Goal: Task Accomplishment & Management: Use online tool/utility

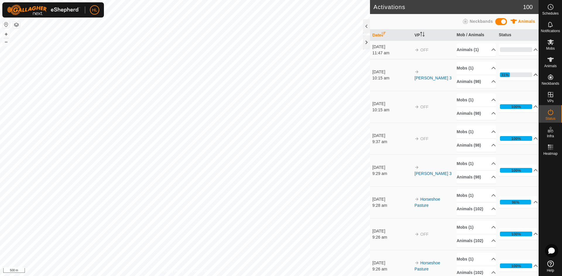
click at [523, 74] on p-accordion-header "31%" at bounding box center [518, 75] width 39 height 12
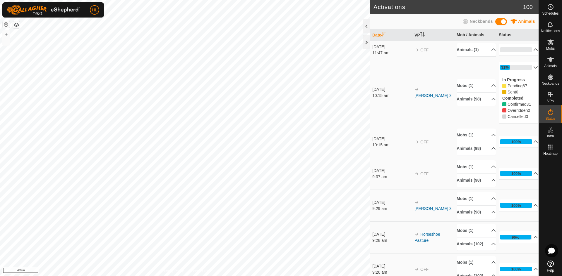
click at [499, 48] on p-accordion-header "0%" at bounding box center [518, 50] width 39 height 12
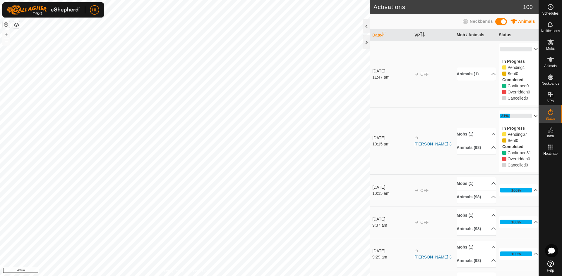
click at [499, 48] on p-accordion-header "0%" at bounding box center [518, 49] width 39 height 12
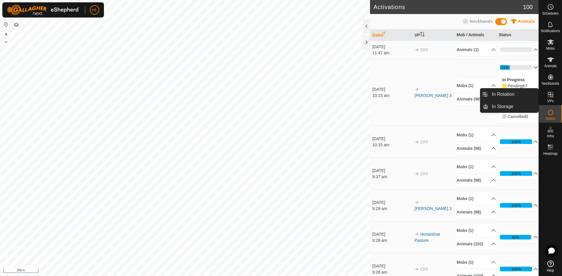
click at [550, 98] on icon at bounding box center [550, 94] width 7 height 7
click at [527, 95] on link "In Rotation" at bounding box center [513, 95] width 50 height 12
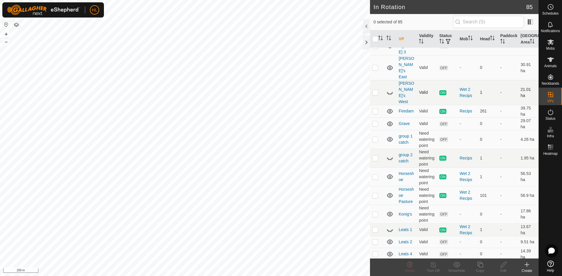
scroll to position [322, 0]
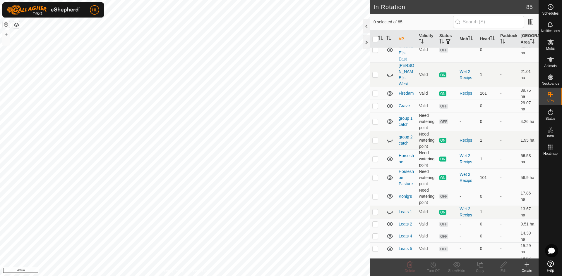
click at [377, 157] on p-checkbox at bounding box center [375, 159] width 6 height 5
click at [375, 157] on p-checkbox at bounding box center [375, 159] width 6 height 5
checkbox input "false"
click at [389, 140] on icon at bounding box center [390, 141] width 6 height 2
click at [407, 116] on link "group 1 catch" at bounding box center [405, 121] width 14 height 11
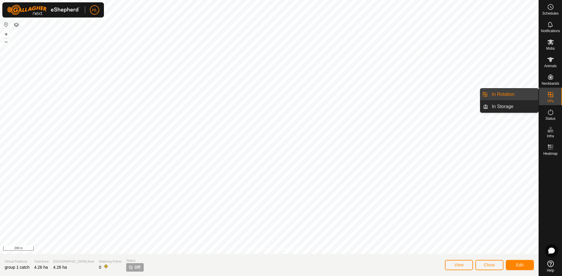
click at [519, 92] on link "In Rotation" at bounding box center [513, 95] width 50 height 12
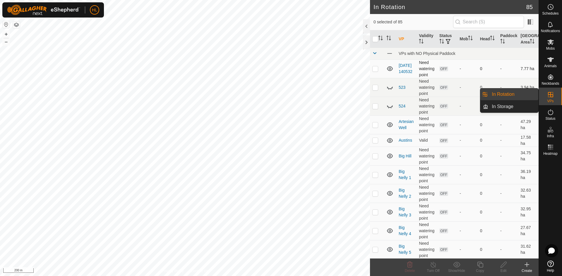
click at [377, 69] on p-checkbox at bounding box center [375, 68] width 6 height 5
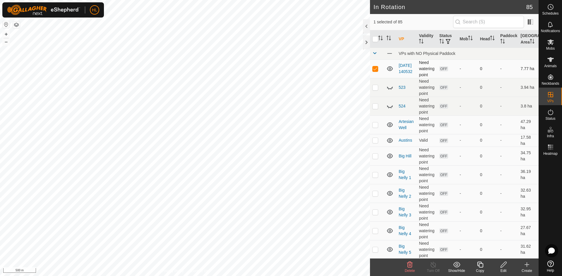
click at [373, 67] on p-checkbox at bounding box center [375, 68] width 6 height 5
checkbox input "false"
click at [375, 85] on p-checkbox at bounding box center [375, 87] width 6 height 5
checkbox input "true"
click at [374, 106] on p-checkbox at bounding box center [375, 106] width 6 height 5
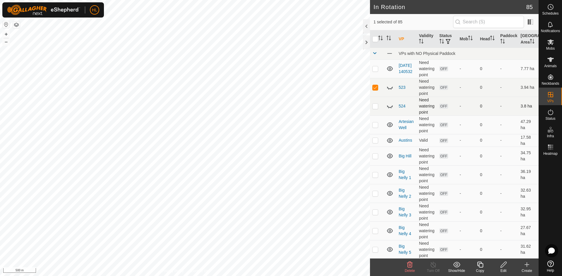
checkbox input "true"
click at [409, 268] on icon at bounding box center [410, 265] width 6 height 6
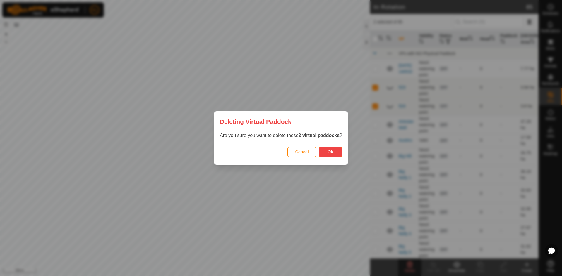
click at [327, 154] on button "Ok" at bounding box center [330, 152] width 23 height 10
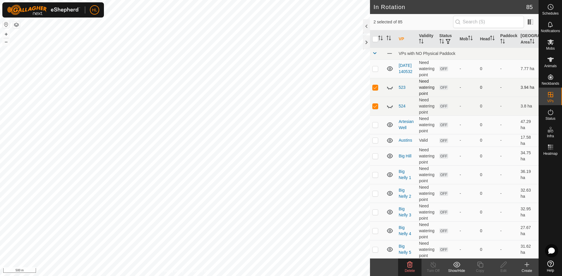
click at [393, 87] on icon at bounding box center [389, 87] width 7 height 7
click at [391, 107] on icon at bounding box center [390, 107] width 6 height 2
click at [408, 263] on icon at bounding box center [410, 265] width 6 height 6
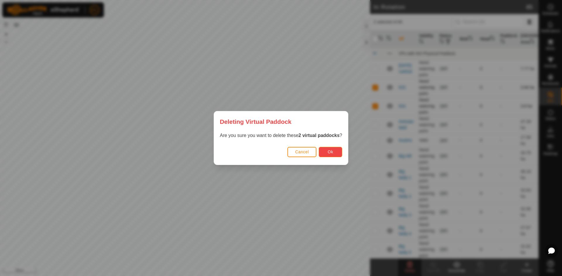
click at [338, 154] on button "Ok" at bounding box center [330, 152] width 23 height 10
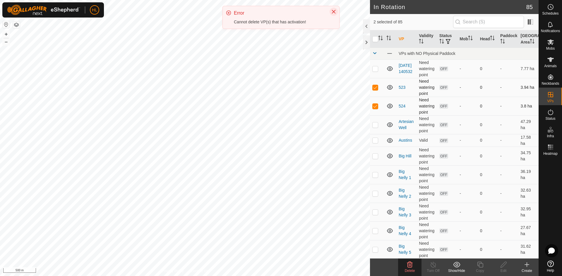
click at [335, 12] on icon "Close" at bounding box center [333, 11] width 5 height 5
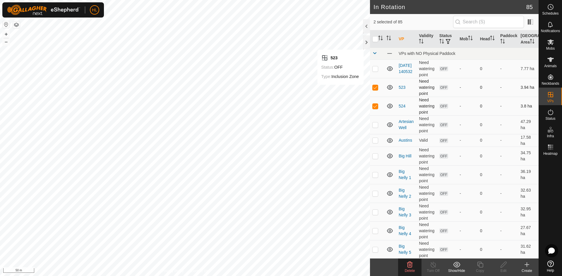
click at [374, 86] on p-checkbox at bounding box center [375, 87] width 6 height 5
checkbox input "false"
click at [410, 267] on icon at bounding box center [409, 265] width 7 height 7
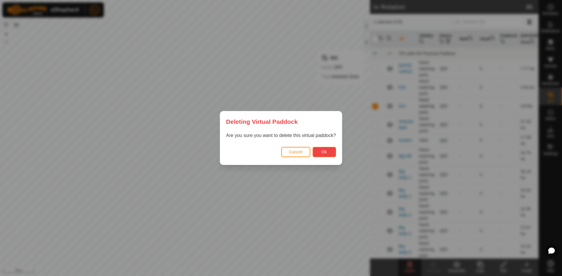
click at [329, 150] on button "Ok" at bounding box center [323, 152] width 23 height 10
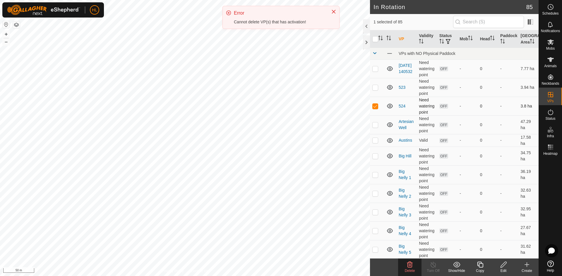
click at [375, 102] on td at bounding box center [377, 106] width 14 height 19
checkbox input "false"
click at [376, 88] on p-checkbox at bounding box center [375, 87] width 6 height 5
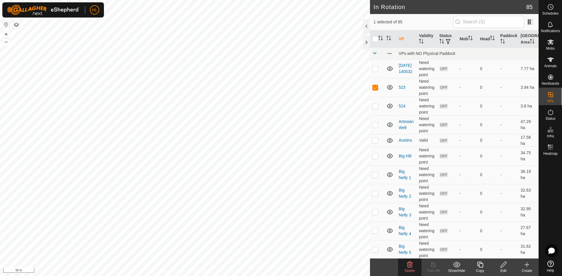
click at [407, 267] on icon at bounding box center [410, 265] width 6 height 6
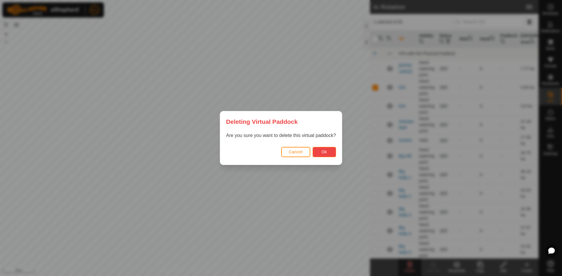
click at [318, 150] on button "Ok" at bounding box center [323, 152] width 23 height 10
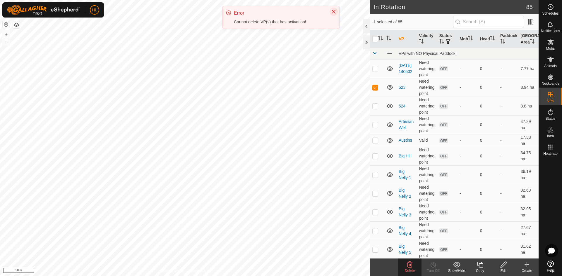
click at [332, 12] on icon "Close" at bounding box center [333, 11] width 5 height 5
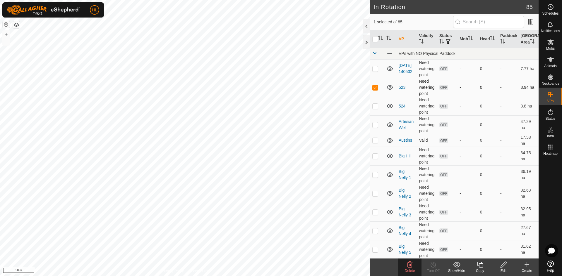
click at [375, 91] on td at bounding box center [377, 87] width 14 height 19
checkbox input "false"
click at [392, 88] on icon at bounding box center [390, 87] width 6 height 5
click at [391, 105] on icon at bounding box center [390, 106] width 6 height 5
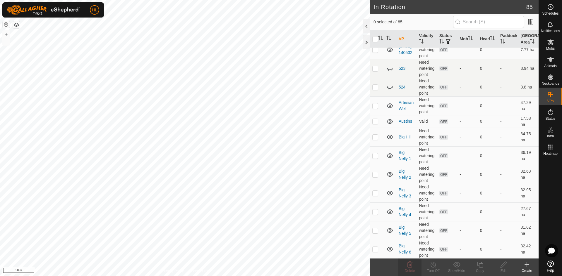
scroll to position [29, 0]
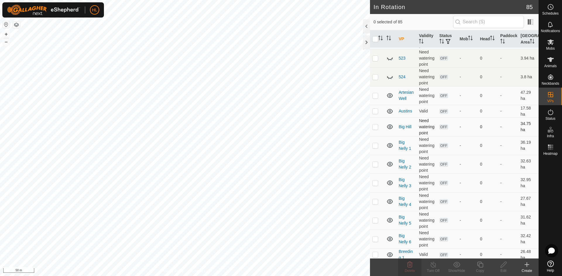
click at [394, 135] on td at bounding box center [390, 127] width 12 height 19
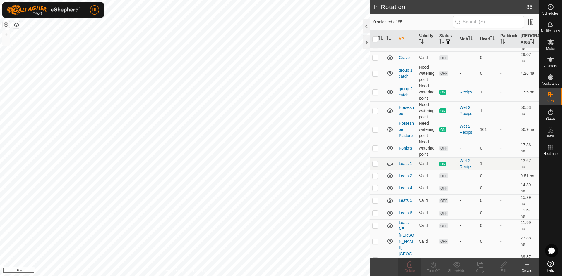
scroll to position [380, 0]
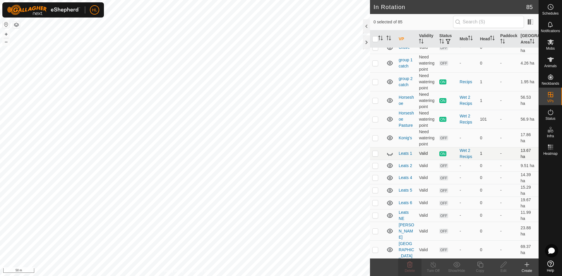
click at [389, 150] on icon at bounding box center [389, 153] width 7 height 7
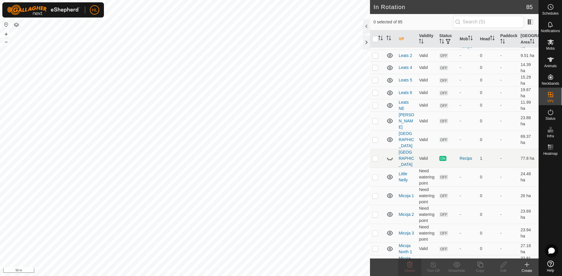
scroll to position [497, 0]
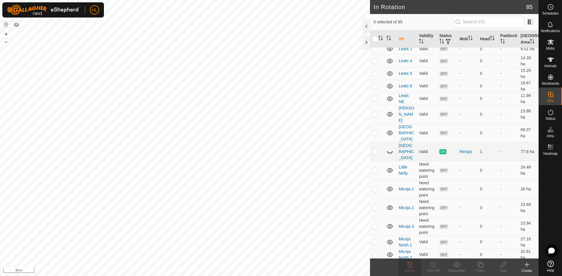
click at [389, 148] on icon at bounding box center [389, 151] width 7 height 7
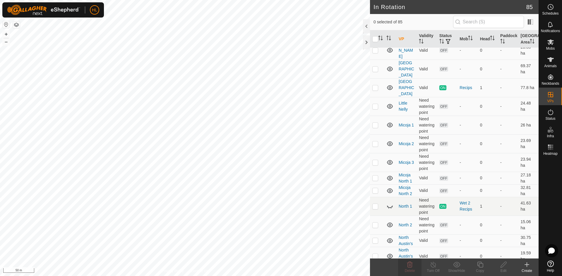
scroll to position [614, 0]
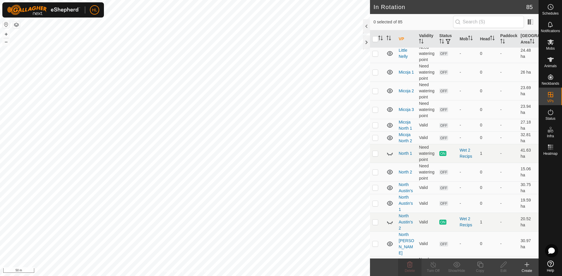
click at [389, 150] on icon at bounding box center [389, 153] width 7 height 7
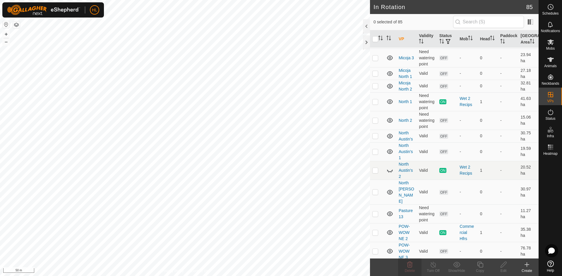
scroll to position [673, 0]
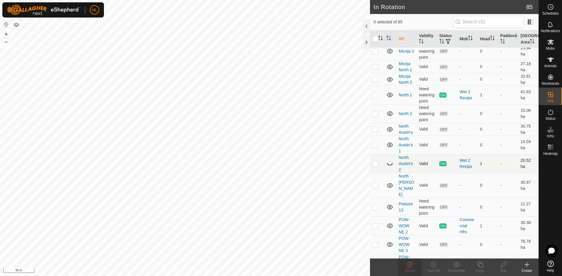
click at [389, 160] on icon at bounding box center [389, 163] width 7 height 7
click at [377, 161] on p-checkbox at bounding box center [375, 163] width 6 height 5
checkbox input "true"
click at [438, 270] on div "Turn Off" at bounding box center [432, 271] width 23 height 5
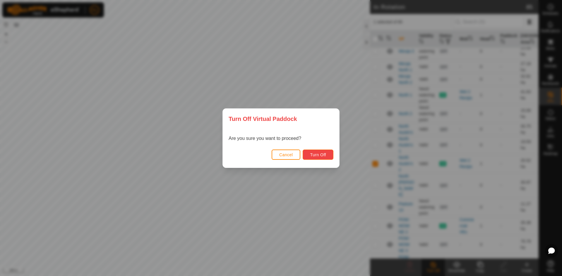
click at [322, 154] on span "Turn Off" at bounding box center [318, 155] width 16 height 5
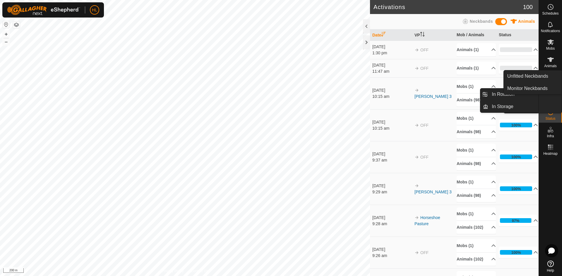
click at [555, 96] on es-virtualpaddocks-svg-icon at bounding box center [550, 94] width 11 height 9
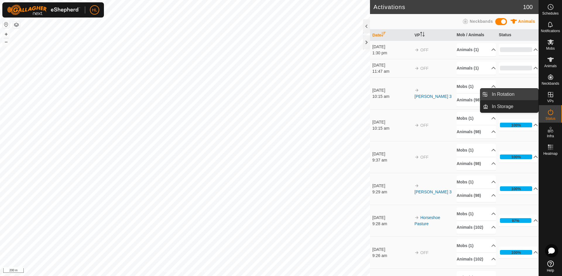
click at [505, 96] on link "In Rotation" at bounding box center [513, 95] width 50 height 12
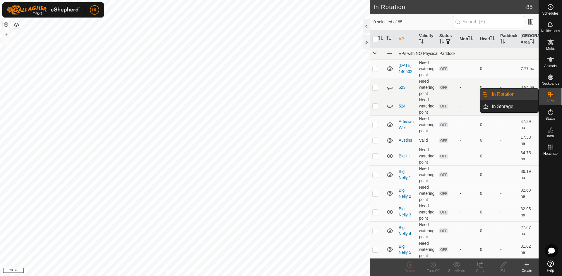
click at [489, 94] on link "In Rotation" at bounding box center [513, 95] width 50 height 12
click at [512, 94] on link "In Rotation" at bounding box center [513, 95] width 50 height 12
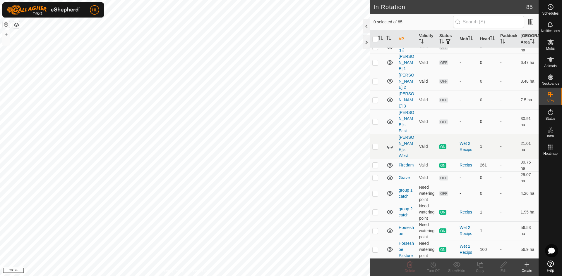
scroll to position [293, 0]
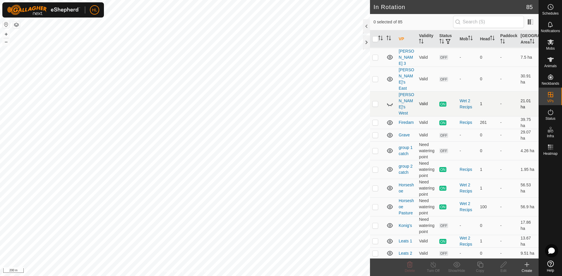
click at [392, 101] on icon at bounding box center [389, 104] width 7 height 7
click at [377, 102] on p-checkbox at bounding box center [375, 104] width 6 height 5
checkbox input "true"
click at [439, 266] on turn-off-svg-icon at bounding box center [432, 265] width 23 height 7
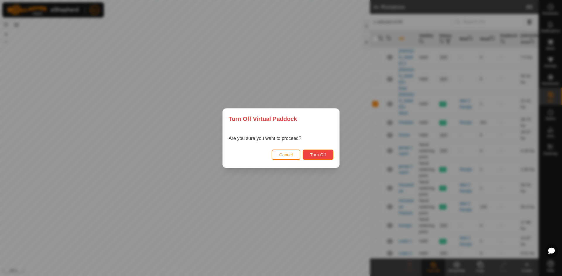
click at [309, 152] on button "Turn Off" at bounding box center [318, 155] width 31 height 10
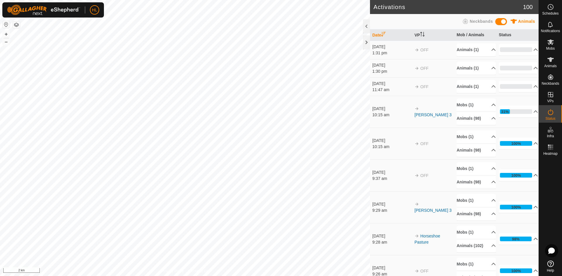
click at [410, 238] on div "Activations 100 Animals Neckbands Date VP Mob / Animals Status 21 Aug 2025 1:31…" at bounding box center [269, 138] width 538 height 276
click at [403, 206] on div "Activations 100 Animals Neckbands Date VP Mob / Animals Status 21 Aug 2025 1:31…" at bounding box center [269, 138] width 538 height 276
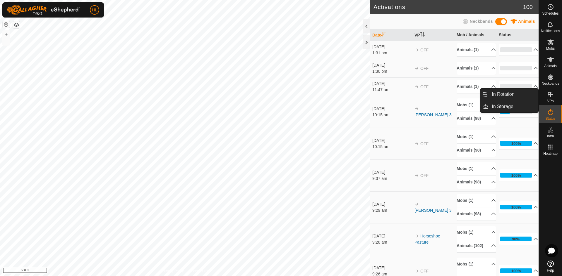
click at [547, 97] on icon at bounding box center [550, 94] width 7 height 7
click at [522, 97] on link "In Rotation" at bounding box center [513, 95] width 50 height 12
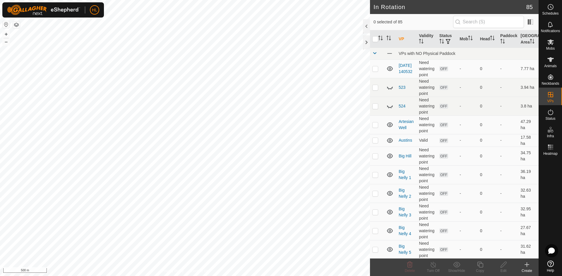
click at [524, 267] on icon at bounding box center [526, 265] width 7 height 7
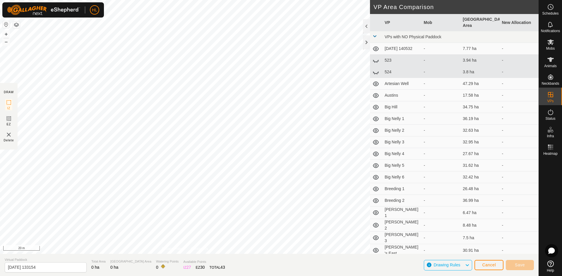
click at [4, 130] on div "DRAW IZ EZ Delete Privacy Policy Contact Us + – ⇧ i 20 m VP Area Comparison VP …" at bounding box center [269, 127] width 538 height 254
click at [442, 138] on div "DRAW IZ EZ Delete Privacy Policy Contact Us + – ⇧ i 20 m VP Area Comparison VP …" at bounding box center [269, 127] width 538 height 254
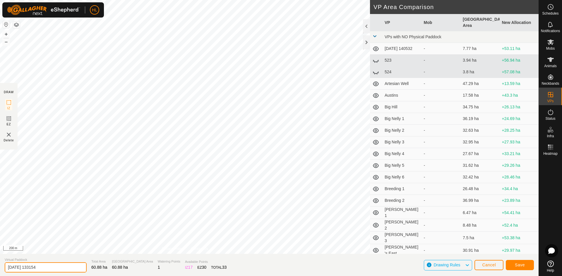
drag, startPoint x: 57, startPoint y: 269, endPoint x: 8, endPoint y: 275, distance: 49.8
click at [8, 275] on section "Virtual Paddock 2025-08-21 133154 Total Area 60.88 ha Grazing Area 60.88 ha Wat…" at bounding box center [269, 265] width 538 height 22
type input "Swed Ind swed 3"
click at [515, 267] on span "Save" at bounding box center [520, 265] width 10 height 5
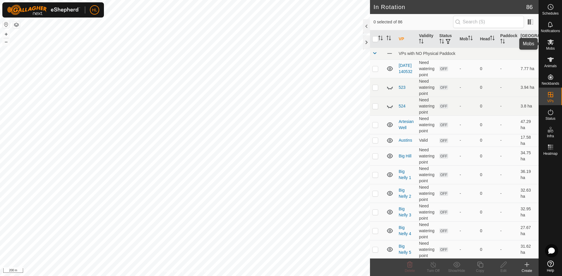
click at [551, 39] on icon at bounding box center [550, 42] width 7 height 7
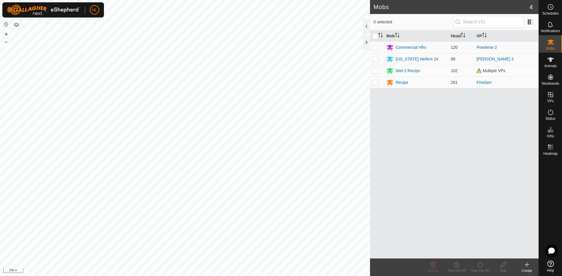
click at [380, 47] on td at bounding box center [377, 48] width 14 height 12
checkbox input "false"
click at [380, 60] on td at bounding box center [377, 59] width 14 height 12
checkbox input "true"
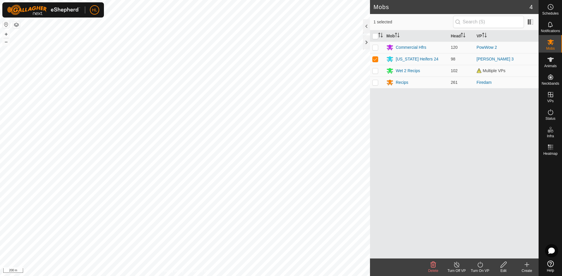
click at [481, 269] on div "Turn On VP" at bounding box center [479, 271] width 23 height 5
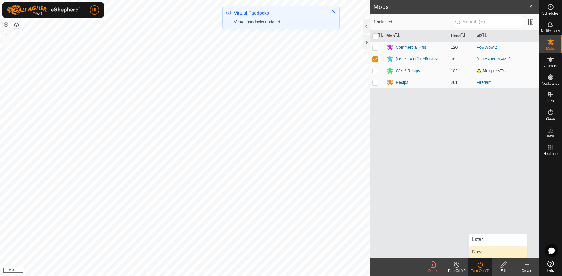
click at [483, 249] on link "Now" at bounding box center [497, 252] width 58 height 12
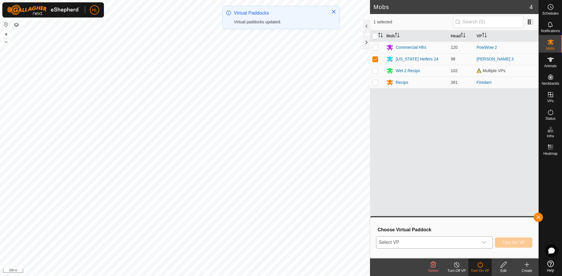
click at [480, 244] on div "dropdown trigger" at bounding box center [484, 243] width 12 height 12
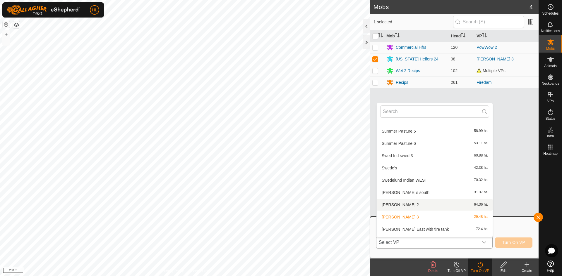
scroll to position [884, 0]
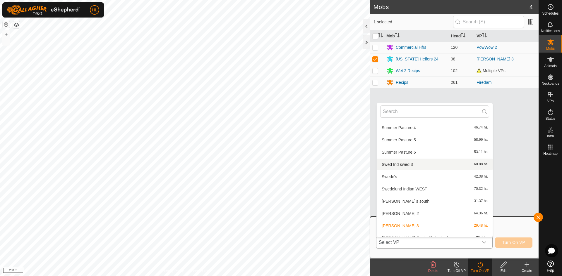
click at [411, 164] on li "Swed Ind swed 3 60.88 ha" at bounding box center [435, 165] width 116 height 12
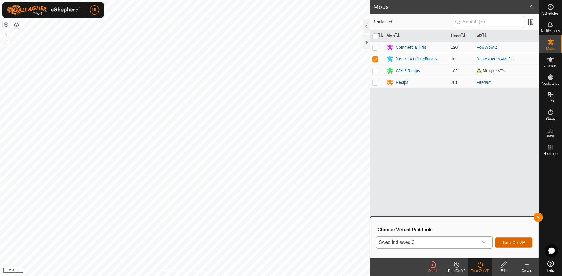
click at [502, 243] on span "Turn On VP" at bounding box center [513, 242] width 23 height 5
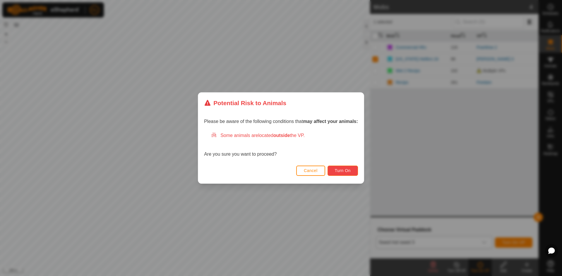
click at [348, 169] on span "Turn On" at bounding box center [343, 171] width 16 height 5
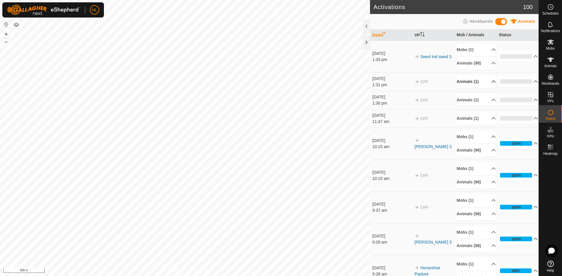
click at [488, 81] on p-accordion-header "Animals (1)" at bounding box center [475, 81] width 39 height 13
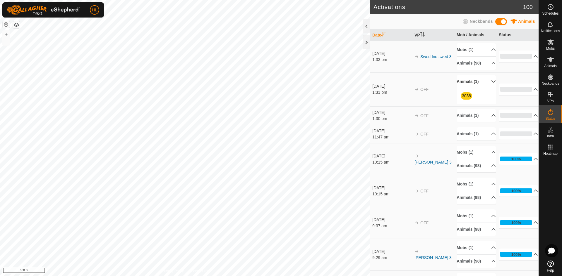
click at [488, 81] on p-accordion-header "Animals (1)" at bounding box center [475, 81] width 39 height 13
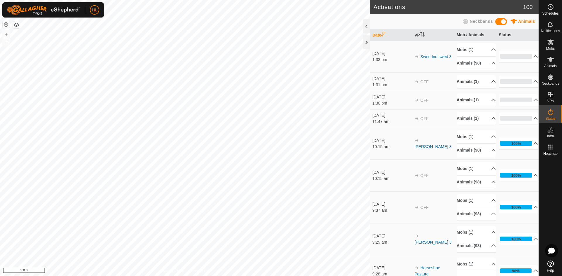
click at [484, 103] on p-accordion-header "Animals (1)" at bounding box center [475, 100] width 39 height 13
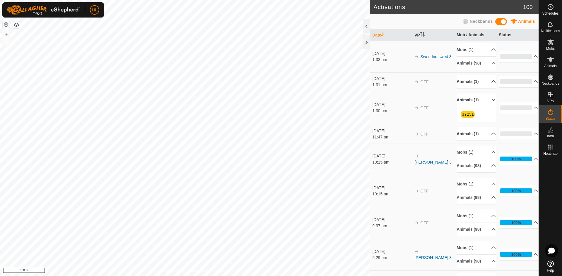
click at [486, 132] on p-accordion-header "Animals (1)" at bounding box center [475, 134] width 39 height 13
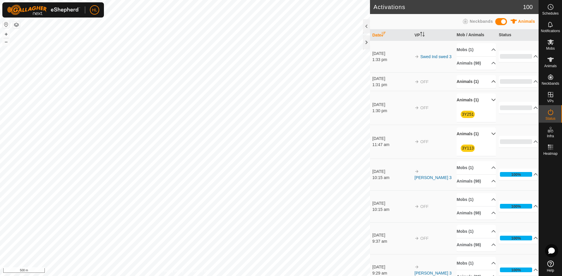
click at [486, 132] on p-accordion-header "Animals (1)" at bounding box center [475, 134] width 39 height 13
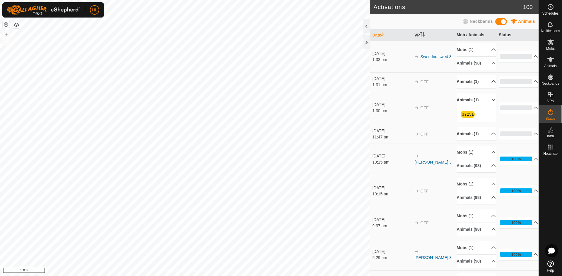
click at [487, 103] on p-accordion-header "Animals (1)" at bounding box center [475, 100] width 39 height 13
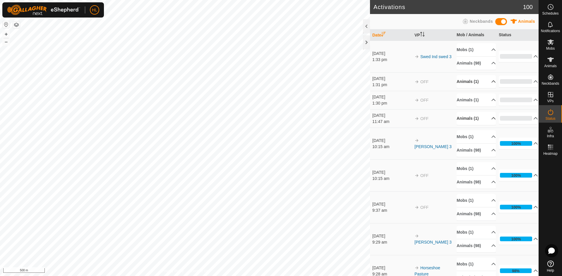
click at [491, 81] on icon at bounding box center [493, 81] width 5 height 5
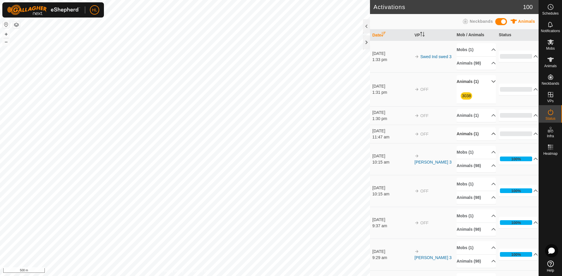
click at [485, 81] on p-accordion-header "Animals (1)" at bounding box center [475, 81] width 39 height 13
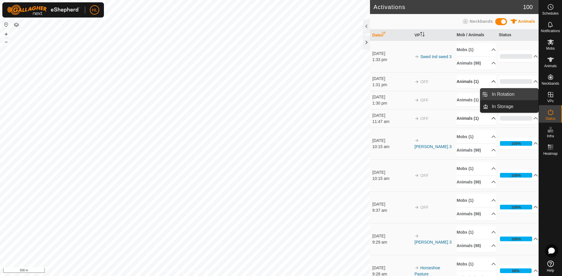
click at [524, 96] on link "In Rotation" at bounding box center [513, 95] width 50 height 12
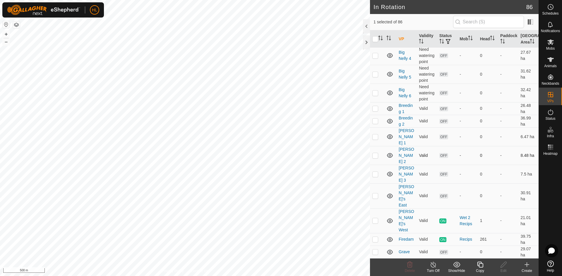
scroll to position [205, 0]
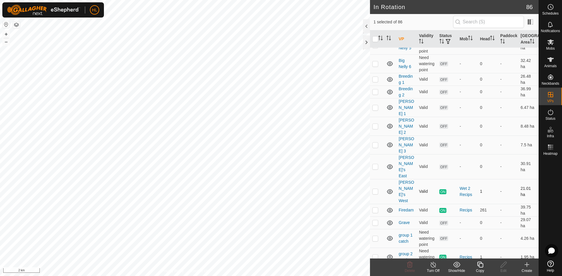
click at [374, 189] on p-checkbox at bounding box center [375, 191] width 6 height 5
checkbox input "true"
click at [439, 268] on turn-off-svg-icon at bounding box center [432, 265] width 23 height 7
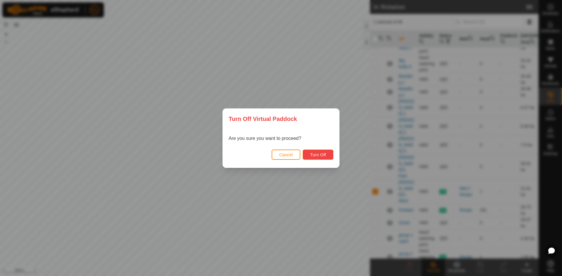
click at [317, 152] on button "Turn Off" at bounding box center [318, 155] width 31 height 10
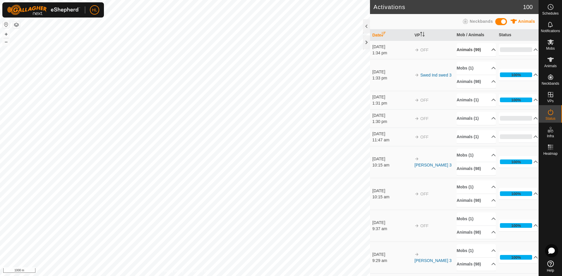
click at [484, 49] on p-accordion-header "Animals (99)" at bounding box center [475, 49] width 39 height 13
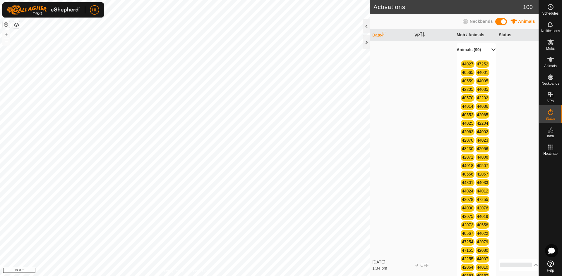
click at [484, 49] on p-accordion-header "Animals (99)" at bounding box center [475, 49] width 39 height 13
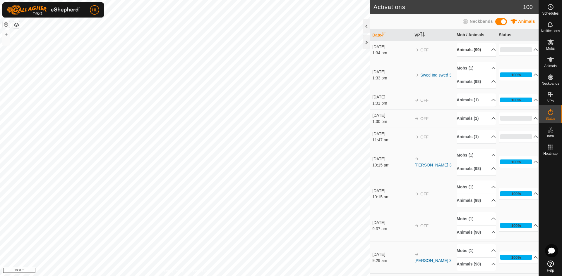
click at [485, 49] on p-accordion-header "Animals (99)" at bounding box center [475, 49] width 39 height 13
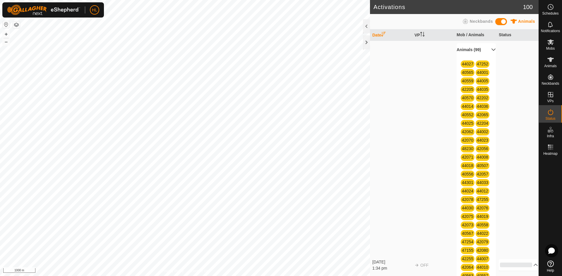
click at [476, 51] on p-accordion-header "Animals (99)" at bounding box center [475, 49] width 39 height 13
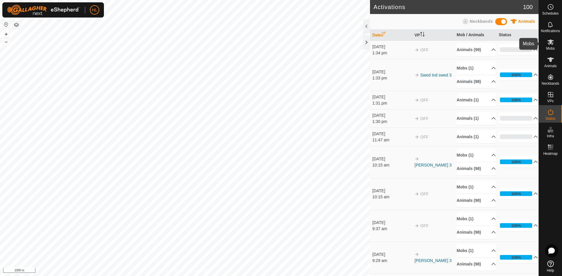
click at [551, 42] on icon at bounding box center [550, 42] width 6 height 6
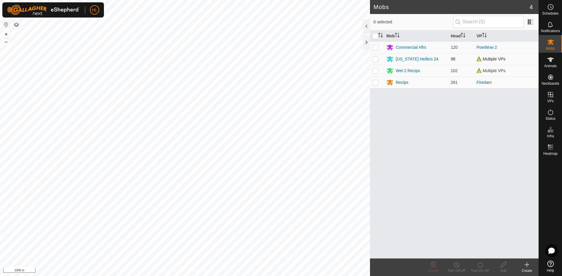
click at [495, 60] on span "Multiple VPs" at bounding box center [490, 59] width 29 height 5
click at [373, 58] on p-checkbox at bounding box center [375, 59] width 6 height 5
click at [374, 60] on p-checkbox at bounding box center [375, 59] width 6 height 5
click at [377, 58] on p-checkbox at bounding box center [375, 59] width 6 height 5
checkbox input "true"
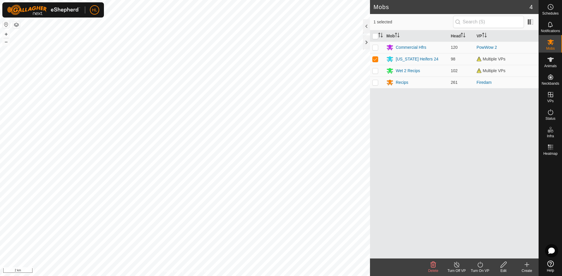
click at [477, 263] on icon at bounding box center [479, 265] width 7 height 7
click at [482, 248] on link "Now" at bounding box center [497, 252] width 58 height 12
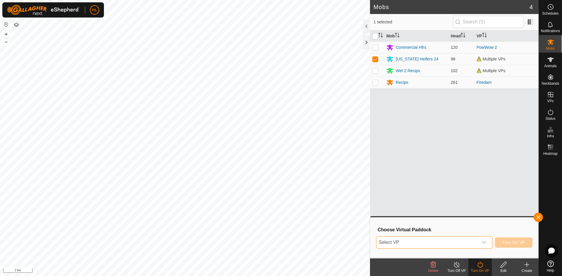
click at [475, 243] on span "Select VP" at bounding box center [427, 243] width 102 height 12
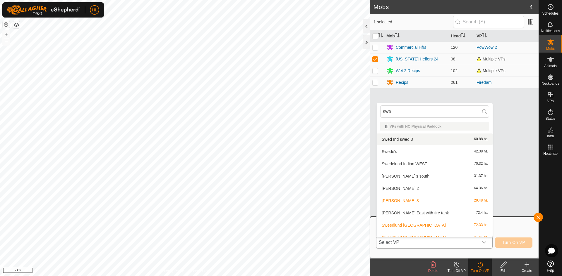
type input "swe"
click at [419, 143] on li "Swed Ind swed 3 60.88 ha" at bounding box center [435, 140] width 116 height 12
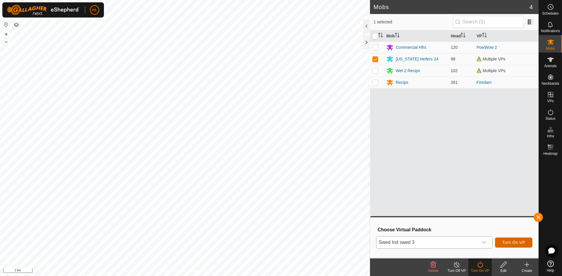
click at [502, 243] on span "Turn On VP" at bounding box center [513, 242] width 23 height 5
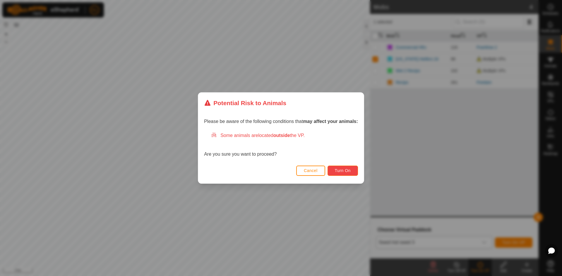
click at [343, 169] on span "Turn On" at bounding box center [343, 171] width 16 height 5
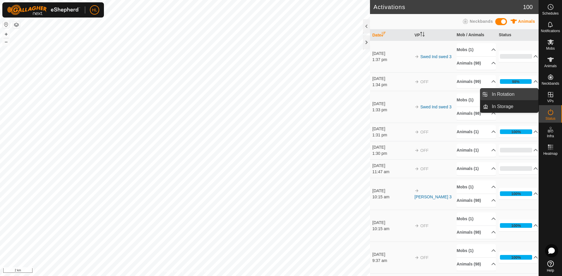
drag, startPoint x: 537, startPoint y: 95, endPoint x: 531, endPoint y: 94, distance: 6.3
click at [531, 94] on link "In Rotation" at bounding box center [513, 95] width 50 height 12
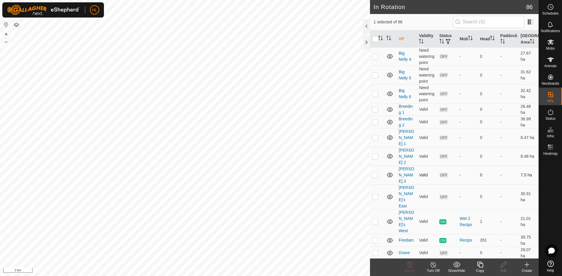
scroll to position [176, 0]
click at [375, 219] on p-checkbox at bounding box center [375, 221] width 6 height 5
checkbox input "true"
click at [381, 41] on p-sorticon "Activate to sort" at bounding box center [380, 39] width 5 height 5
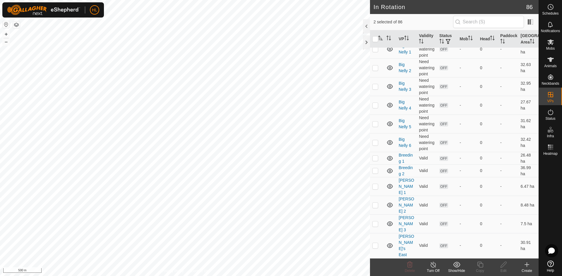
scroll to position [0, 0]
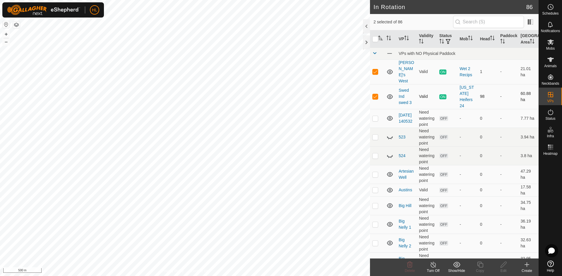
click at [377, 94] on p-checkbox at bounding box center [375, 96] width 6 height 5
checkbox input "false"
click at [437, 267] on icon at bounding box center [432, 265] width 7 height 7
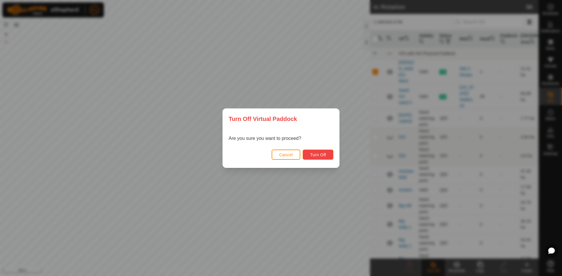
click at [325, 156] on span "Turn Off" at bounding box center [318, 155] width 16 height 5
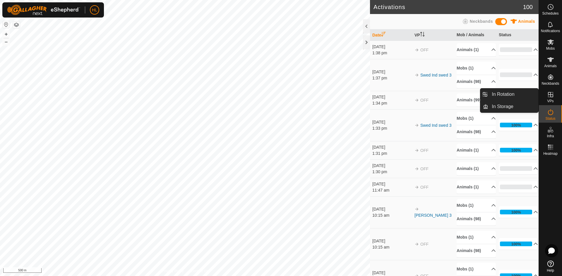
click at [551, 98] on es-virtualpaddocks-svg-icon at bounding box center [550, 94] width 11 height 9
click at [518, 94] on link "In Rotation" at bounding box center [513, 95] width 50 height 12
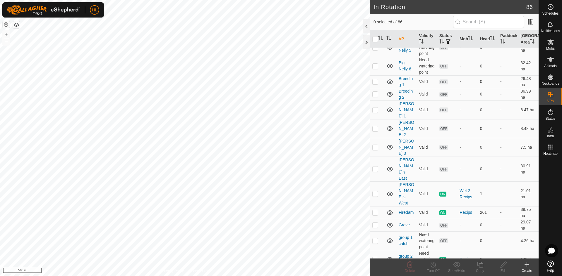
scroll to position [205, 0]
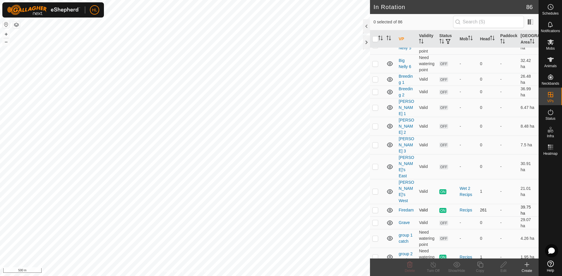
click at [381, 204] on td at bounding box center [377, 210] width 14 height 13
click at [378, 204] on td at bounding box center [377, 210] width 14 height 13
checkbox input "false"
click at [381, 248] on td at bounding box center [377, 257] width 14 height 19
checkbox input "true"
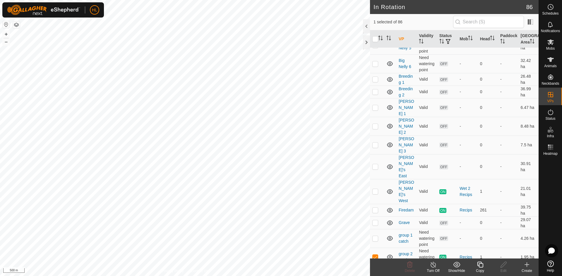
click at [437, 270] on div "Turn Off" at bounding box center [432, 271] width 23 height 5
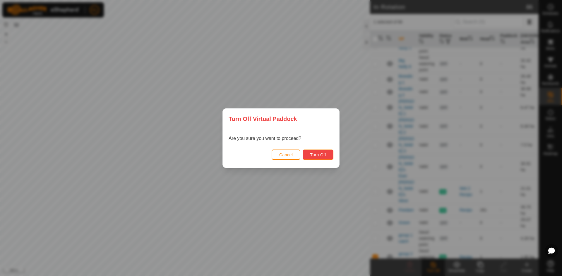
click at [319, 157] on span "Turn Off" at bounding box center [318, 155] width 16 height 5
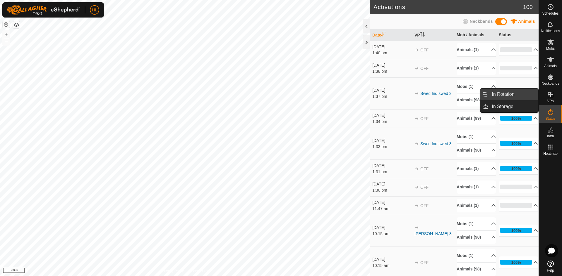
drag, startPoint x: 517, startPoint y: 91, endPoint x: 507, endPoint y: 93, distance: 9.9
click at [517, 91] on link "In Rotation" at bounding box center [513, 95] width 50 height 12
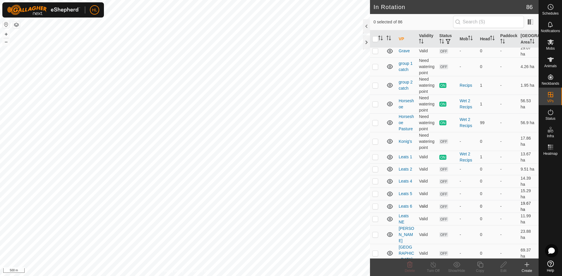
scroll to position [380, 0]
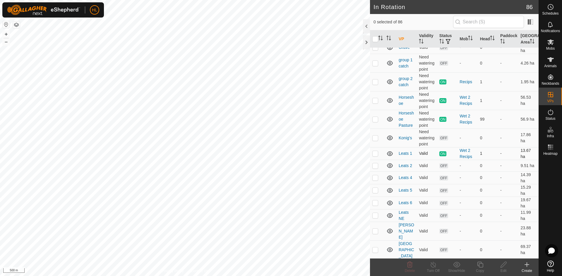
click at [376, 151] on p-checkbox at bounding box center [375, 153] width 6 height 5
checkbox input "true"
click at [437, 268] on turn-off-svg-icon at bounding box center [432, 265] width 23 height 7
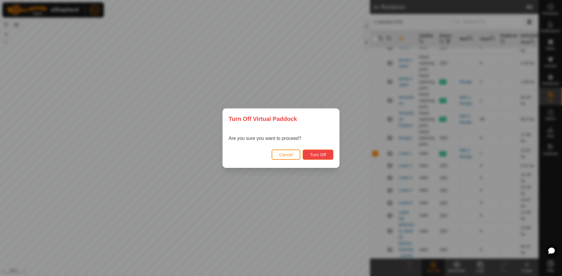
click at [323, 158] on button "Turn Off" at bounding box center [318, 155] width 31 height 10
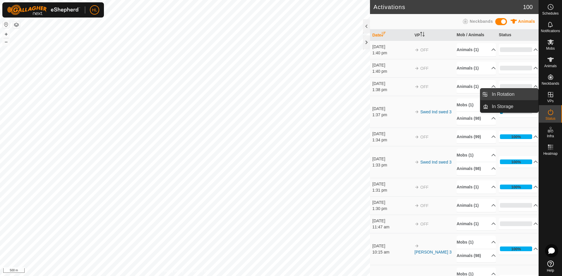
click at [536, 96] on link "In Rotation" at bounding box center [513, 95] width 50 height 12
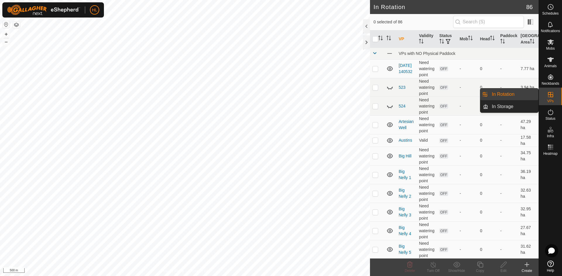
click at [529, 98] on link "In Rotation" at bounding box center [513, 95] width 50 height 12
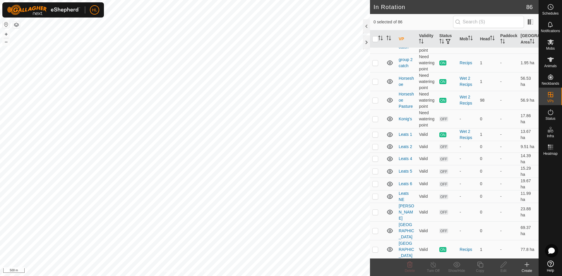
scroll to position [410, 0]
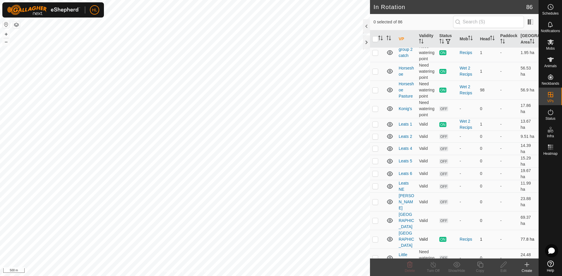
click at [374, 237] on p-checkbox at bounding box center [375, 239] width 6 height 5
checkbox input "true"
click at [434, 268] on icon at bounding box center [432, 265] width 7 height 7
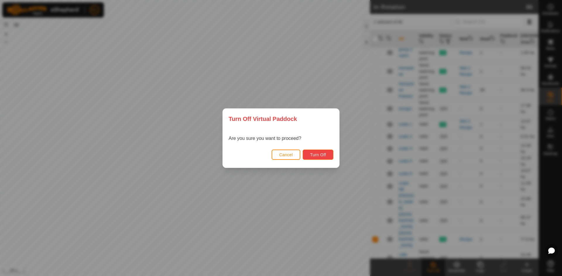
click at [329, 156] on button "Turn Off" at bounding box center [318, 155] width 31 height 10
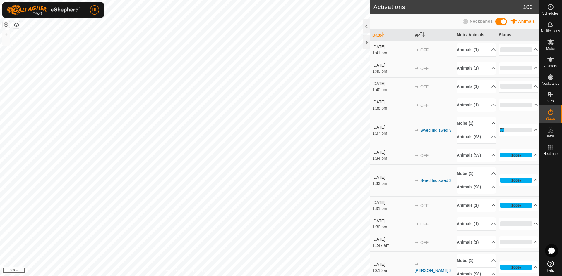
click at [523, 132] on p-accordion-header "13%" at bounding box center [518, 130] width 39 height 12
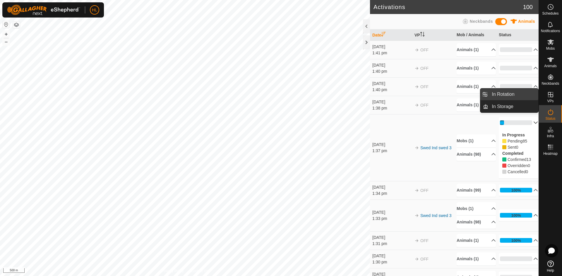
click at [528, 95] on link "In Rotation" at bounding box center [513, 95] width 50 height 12
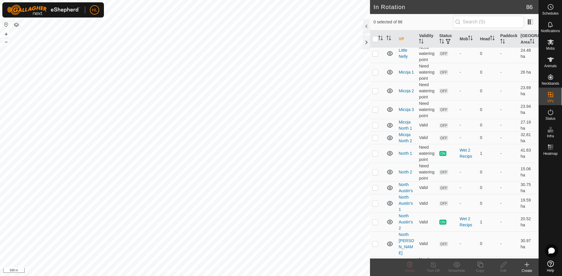
scroll to position [761, 0]
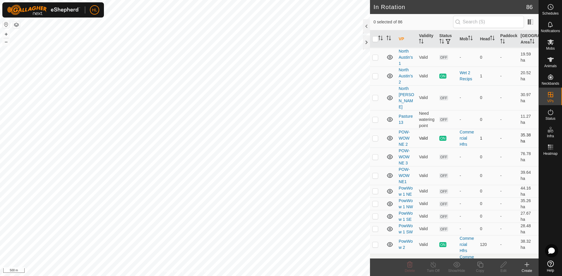
click at [377, 136] on p-checkbox at bounding box center [375, 138] width 6 height 5
checkbox input "true"
click at [432, 267] on icon at bounding box center [432, 265] width 5 height 6
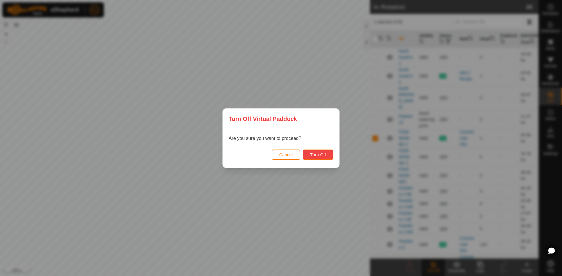
click at [323, 157] on span "Turn Off" at bounding box center [318, 155] width 16 height 5
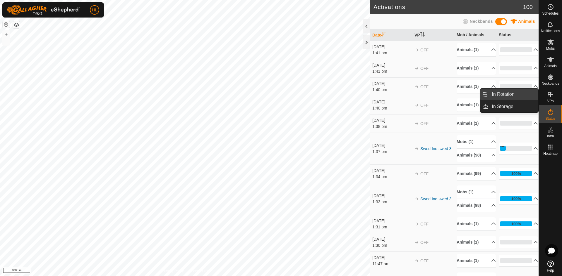
click at [516, 97] on link "In Rotation" at bounding box center [513, 95] width 50 height 12
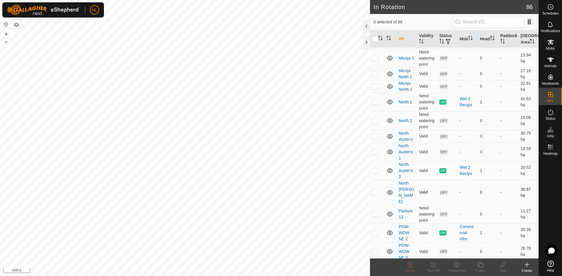
scroll to position [673, 0]
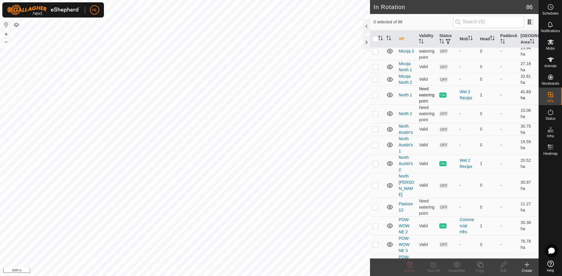
click at [377, 93] on p-checkbox at bounding box center [375, 95] width 6 height 5
checkbox input "true"
click at [432, 268] on icon at bounding box center [432, 265] width 5 height 6
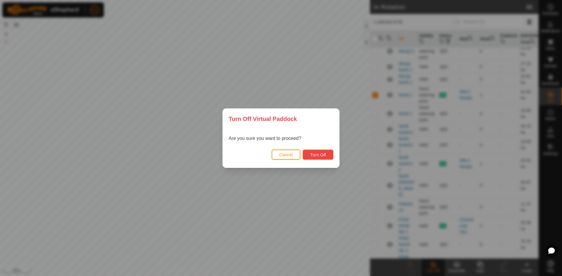
click at [324, 155] on span "Turn Off" at bounding box center [318, 155] width 16 height 5
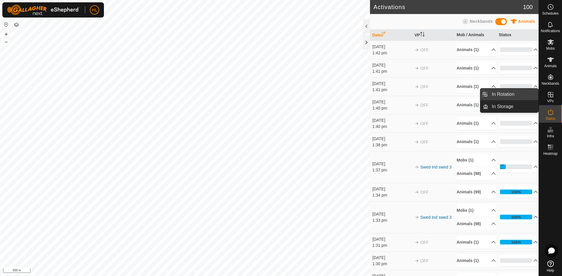
drag, startPoint x: 536, startPoint y: 97, endPoint x: 525, endPoint y: 96, distance: 11.2
click at [525, 96] on link "In Rotation" at bounding box center [513, 95] width 50 height 12
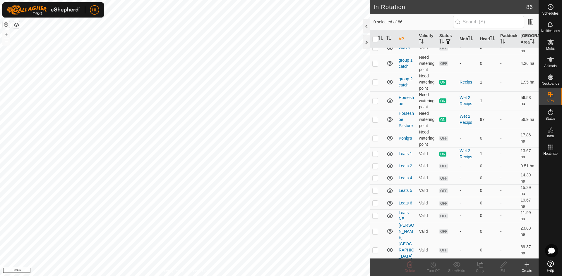
scroll to position [380, 0]
click at [380, 147] on td at bounding box center [377, 153] width 14 height 13
checkbox input "true"
click at [378, 267] on p-checkbox at bounding box center [375, 269] width 6 height 5
checkbox input "true"
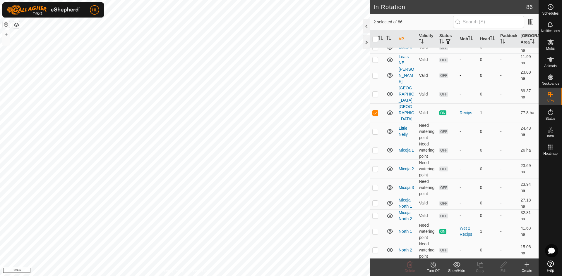
scroll to position [556, 0]
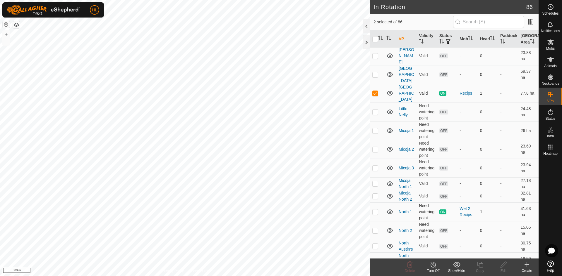
click at [374, 210] on p-checkbox at bounding box center [375, 212] width 6 height 5
checkbox input "true"
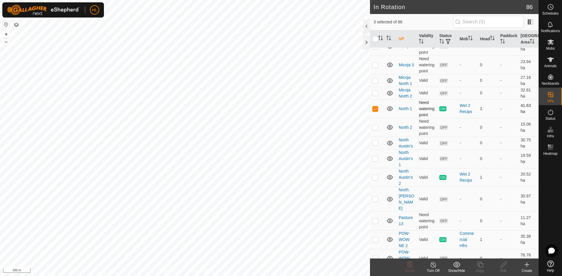
scroll to position [673, 0]
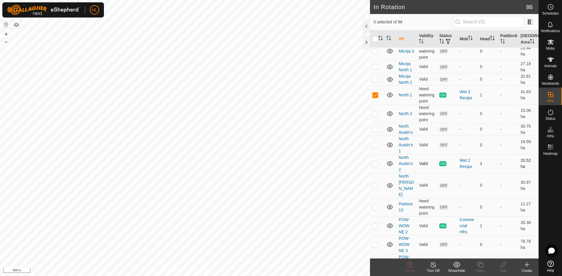
click at [378, 154] on td at bounding box center [377, 163] width 14 height 19
checkbox input "true"
click at [380, 217] on td at bounding box center [377, 226] width 14 height 19
checkbox input "true"
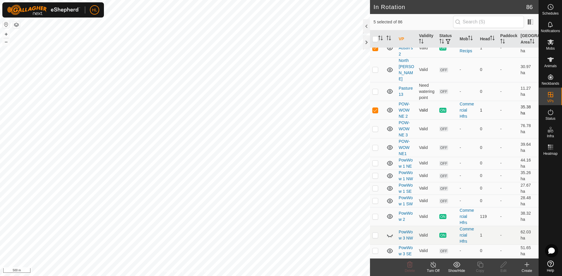
scroll to position [790, 0]
click at [393, 231] on icon at bounding box center [389, 234] width 7 height 7
click at [376, 232] on p-checkbox at bounding box center [375, 234] width 6 height 5
checkbox input "true"
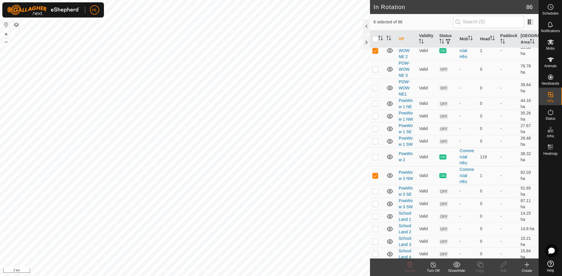
scroll to position [878, 0]
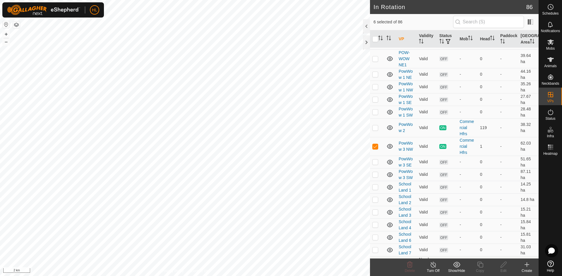
click at [390, 265] on icon at bounding box center [390, 266] width 6 height 2
click at [378, 257] on td at bounding box center [377, 266] width 14 height 19
checkbox input "true"
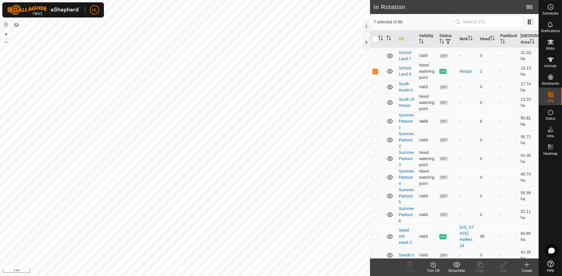
scroll to position [1082, 0]
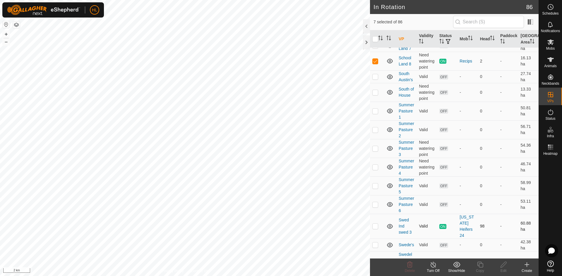
click at [374, 225] on p-checkbox at bounding box center [375, 226] width 6 height 5
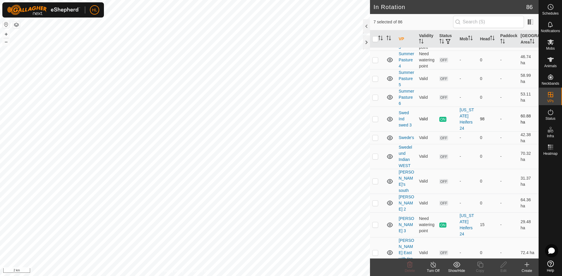
scroll to position [1200, 0]
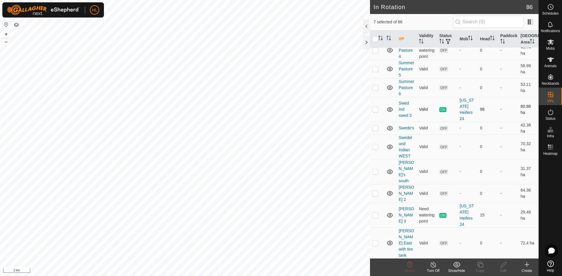
click at [377, 108] on p-checkbox at bounding box center [375, 109] width 6 height 5
checkbox input "false"
click at [380, 205] on td at bounding box center [377, 215] width 14 height 25
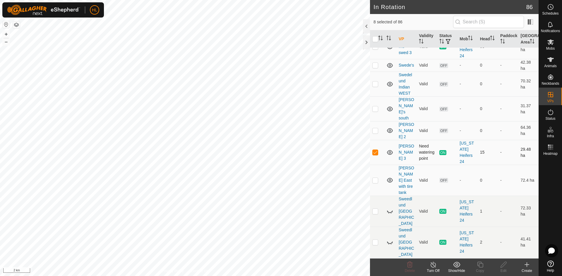
scroll to position [1287, 0]
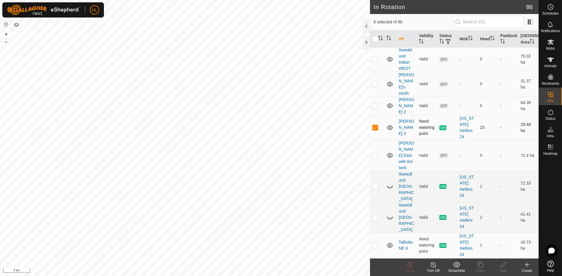
click at [373, 125] on p-checkbox at bounding box center [375, 127] width 6 height 5
checkbox input "false"
click at [377, 171] on td at bounding box center [377, 186] width 14 height 31
checkbox input "true"
click at [391, 183] on icon at bounding box center [389, 186] width 7 height 7
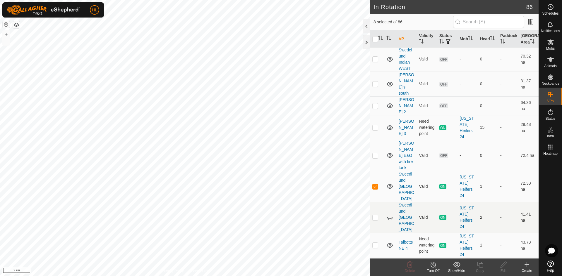
click at [388, 214] on icon at bounding box center [389, 217] width 7 height 7
click at [377, 215] on p-checkbox at bounding box center [375, 217] width 6 height 5
checkbox input "true"
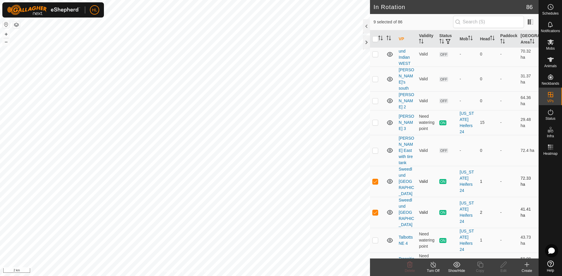
scroll to position [1293, 0]
click at [374, 237] on p-checkbox at bounding box center [375, 239] width 6 height 5
checkbox input "true"
click at [396, 271] on td at bounding box center [390, 280] width 12 height 19
click at [391, 276] on icon at bounding box center [389, 279] width 7 height 7
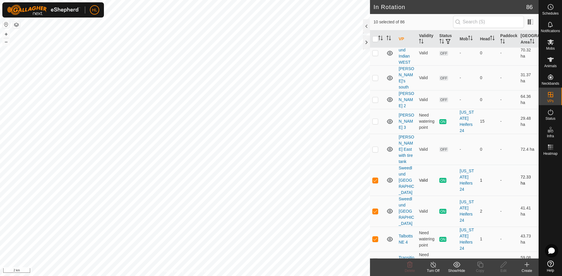
click at [376, 276] on p-checkbox at bounding box center [375, 280] width 6 height 5
checkbox input "true"
click at [433, 268] on icon at bounding box center [432, 265] width 7 height 7
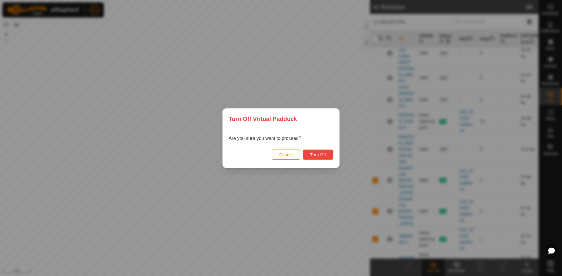
click at [319, 154] on span "Turn Off" at bounding box center [318, 155] width 16 height 5
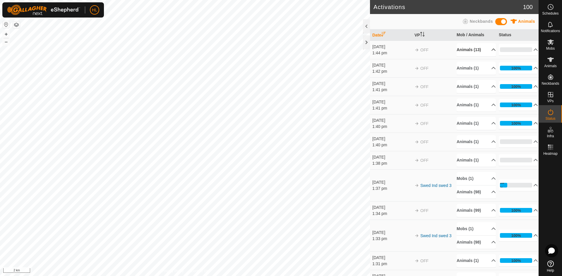
click at [475, 51] on p-accordion-header "Animals (13)" at bounding box center [475, 49] width 39 height 13
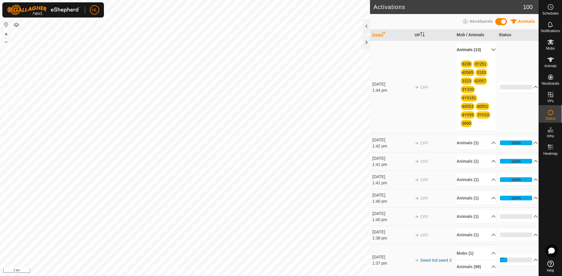
click at [480, 49] on p-accordion-header "Animals (13)" at bounding box center [475, 49] width 39 height 13
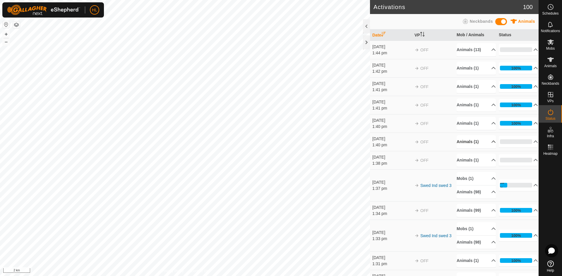
click at [483, 143] on p-accordion-header "Animals (1)" at bounding box center [475, 141] width 39 height 13
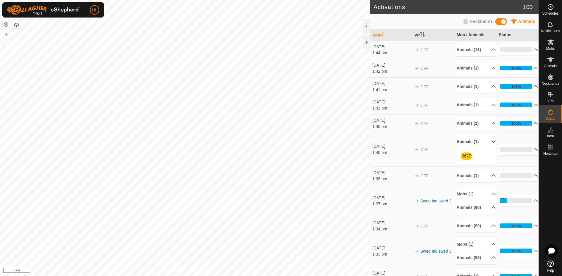
click at [485, 141] on p-accordion-header "Animals (1)" at bounding box center [475, 141] width 39 height 13
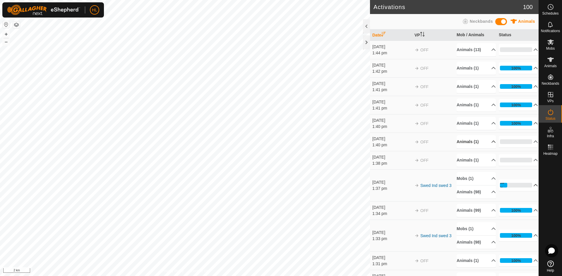
click at [525, 183] on p-accordion-header "23%" at bounding box center [518, 186] width 39 height 12
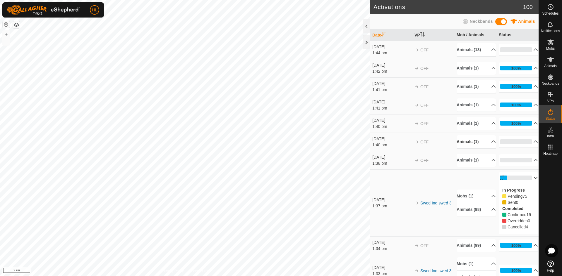
click at [527, 180] on p-accordion-header "23%" at bounding box center [518, 178] width 39 height 12
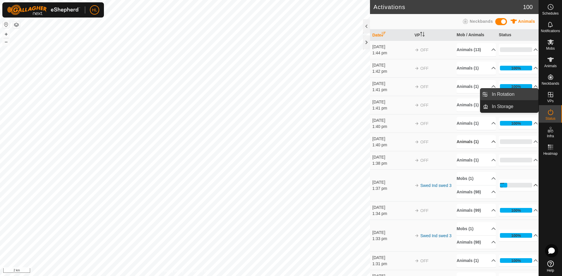
click at [518, 97] on link "In Rotation" at bounding box center [513, 95] width 50 height 12
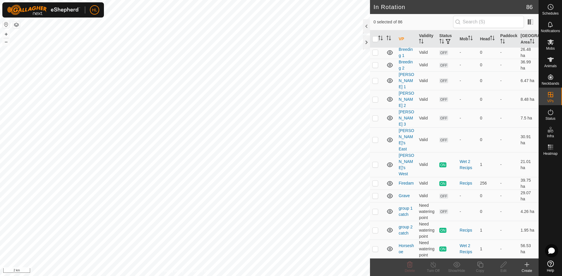
scroll to position [263, 0]
